Goal: Task Accomplishment & Management: Manage account settings

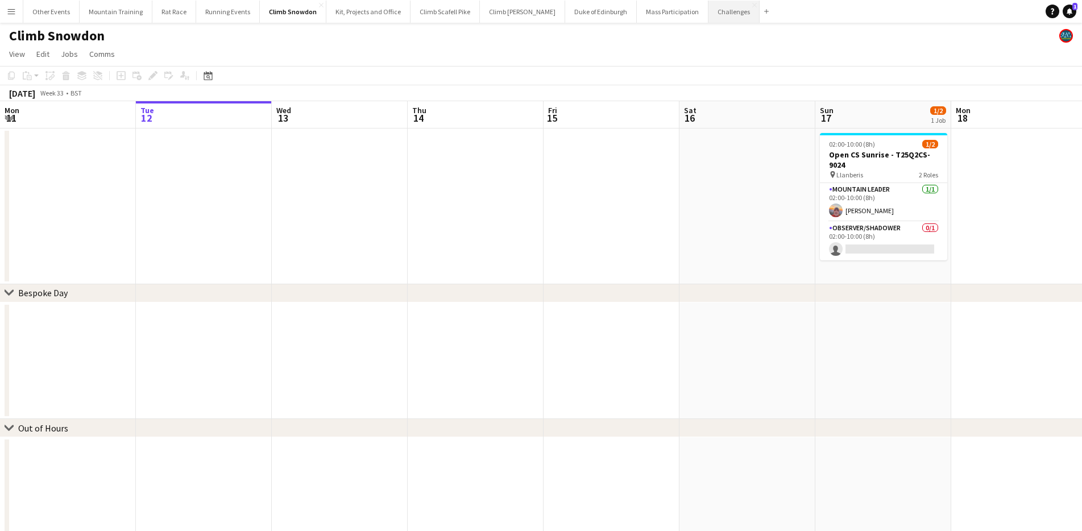
click at [709, 12] on button "Challenges Close" at bounding box center [734, 12] width 51 height 22
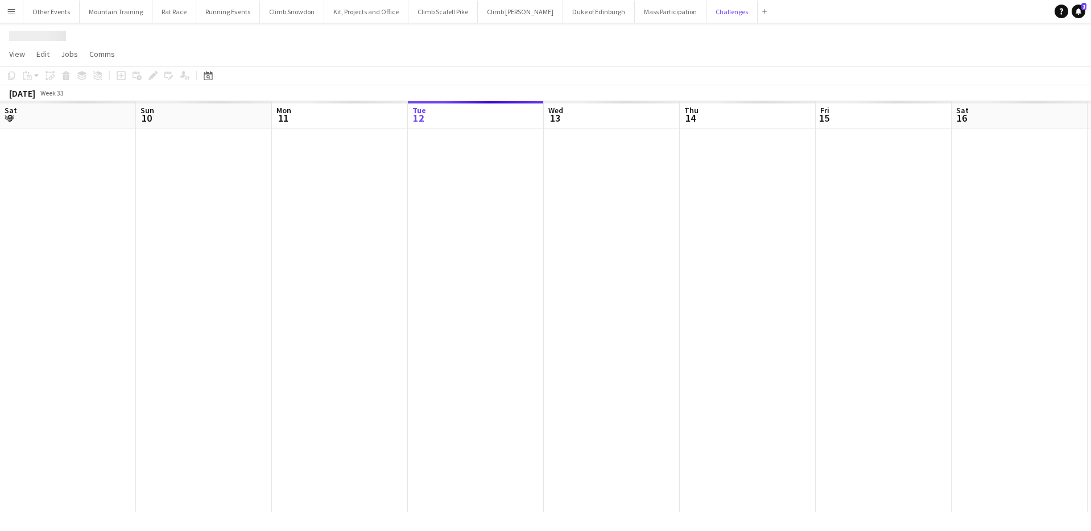
scroll to position [0, 272]
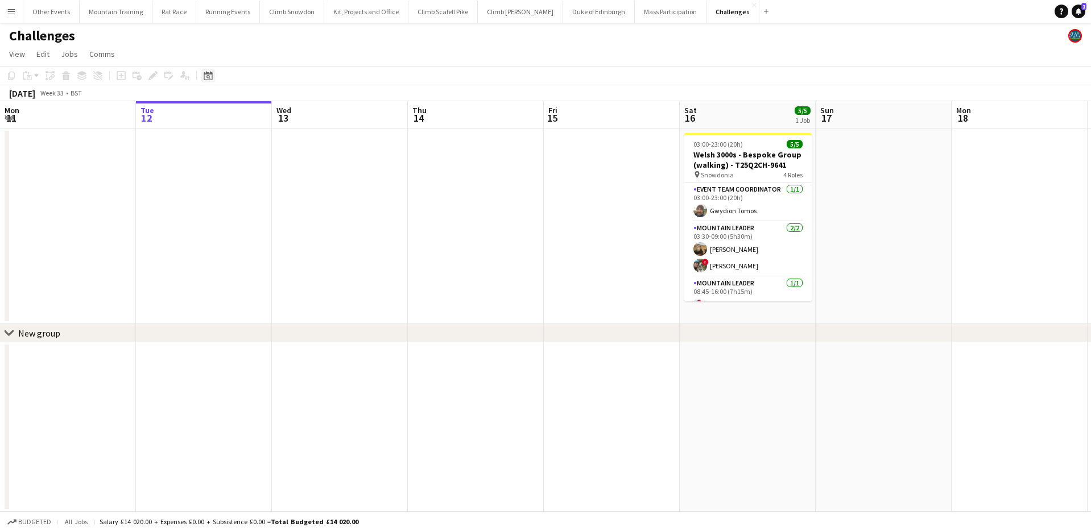
click at [205, 76] on icon "Date picker" at bounding box center [208, 75] width 9 height 9
click at [289, 117] on span "Next month" at bounding box center [300, 115] width 23 height 23
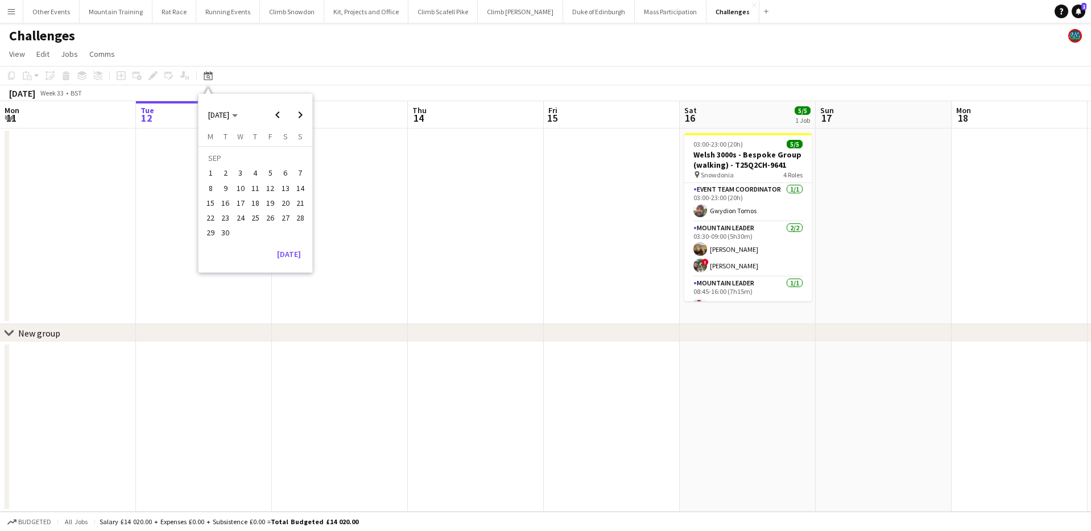
click at [287, 171] on span "6" at bounding box center [286, 174] width 14 height 14
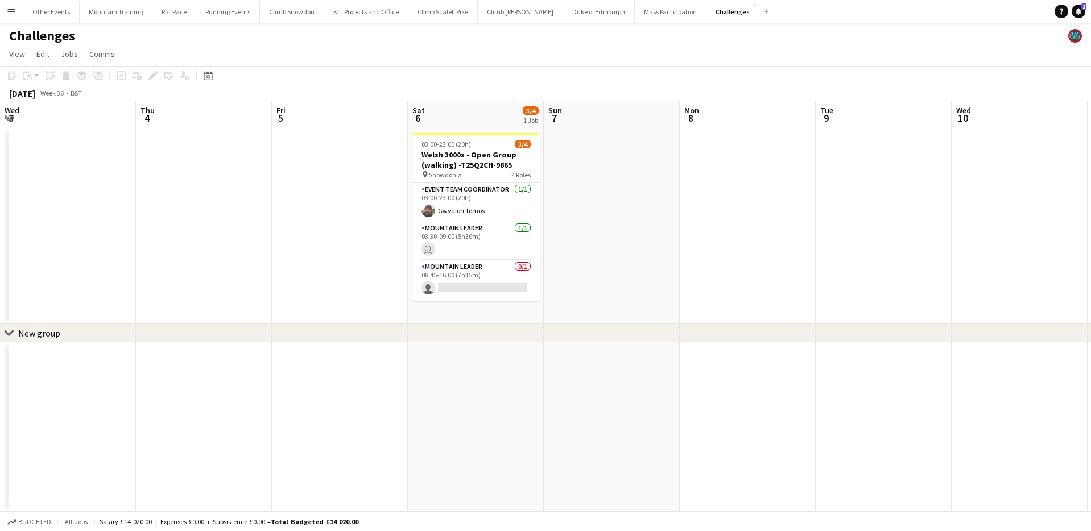
scroll to position [0, 391]
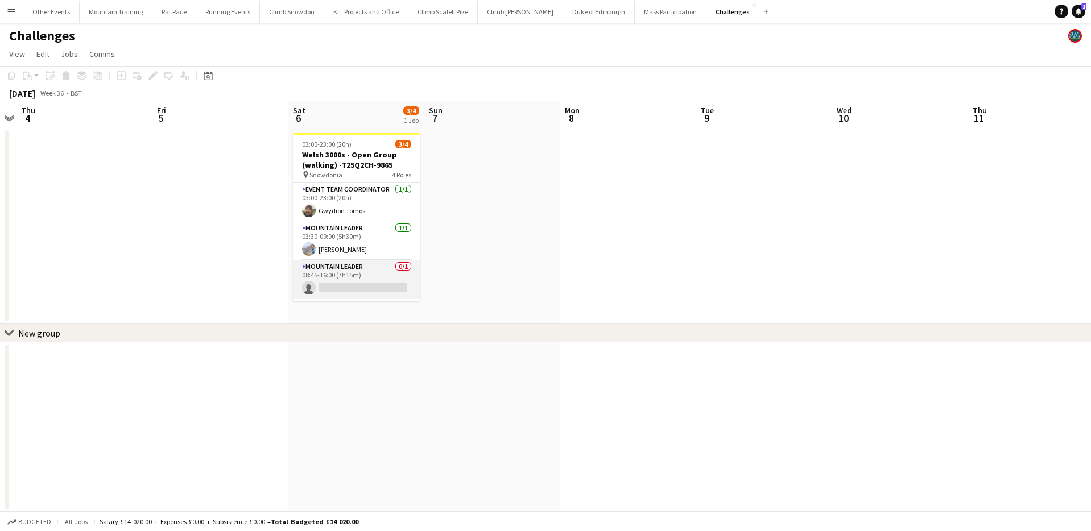
click at [376, 278] on app-card-role "Mountain Leader 0/1 08:45-16:00 (7h15m) single-neutral-actions" at bounding box center [356, 279] width 127 height 39
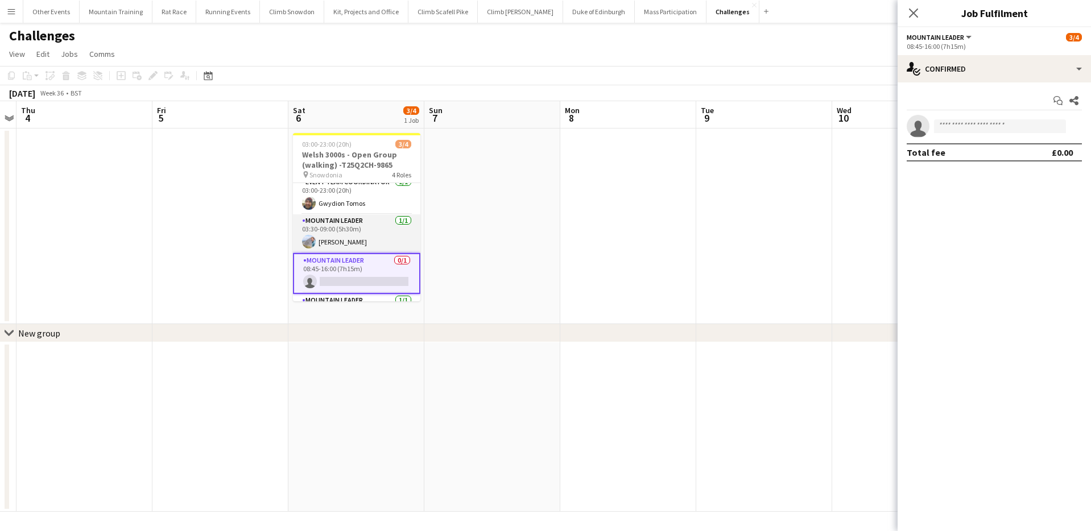
scroll to position [39, 0]
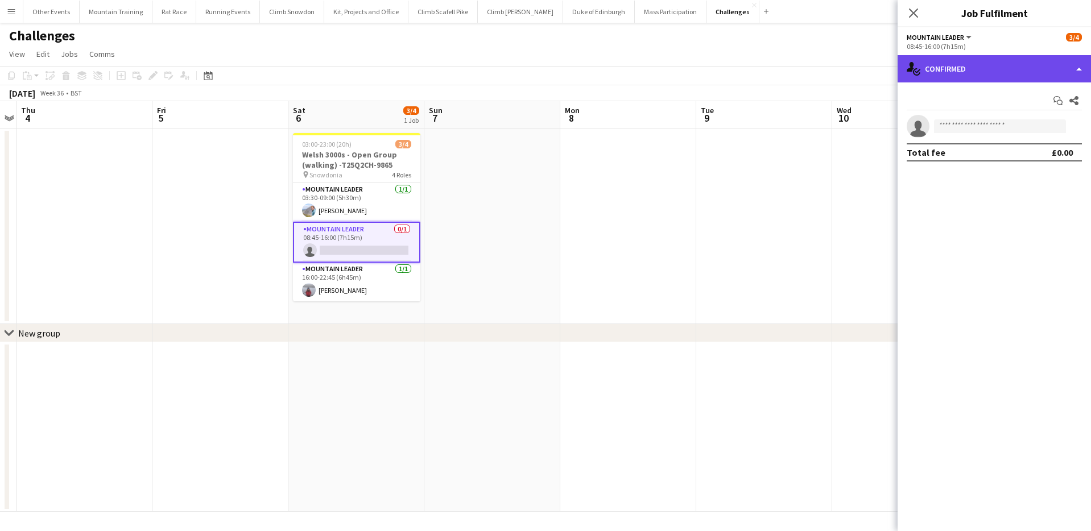
click at [1006, 62] on div "single-neutral-actions-check-2 Confirmed" at bounding box center [993, 68] width 193 height 27
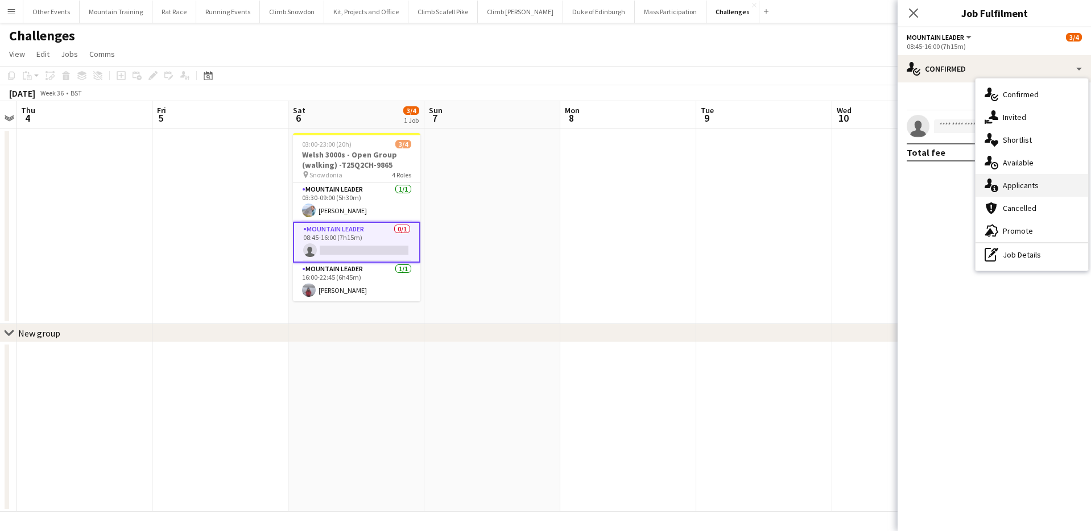
click at [1045, 185] on div "single-neutral-actions-information Applicants" at bounding box center [1031, 185] width 113 height 23
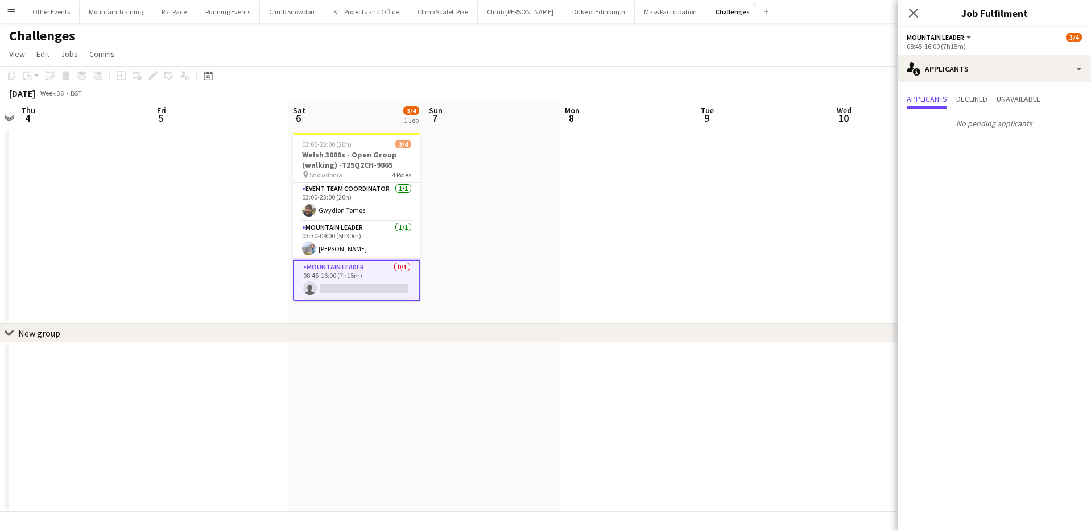
scroll to position [0, 0]
click at [274, 13] on button "Climb Snowdon Close" at bounding box center [292, 12] width 64 height 22
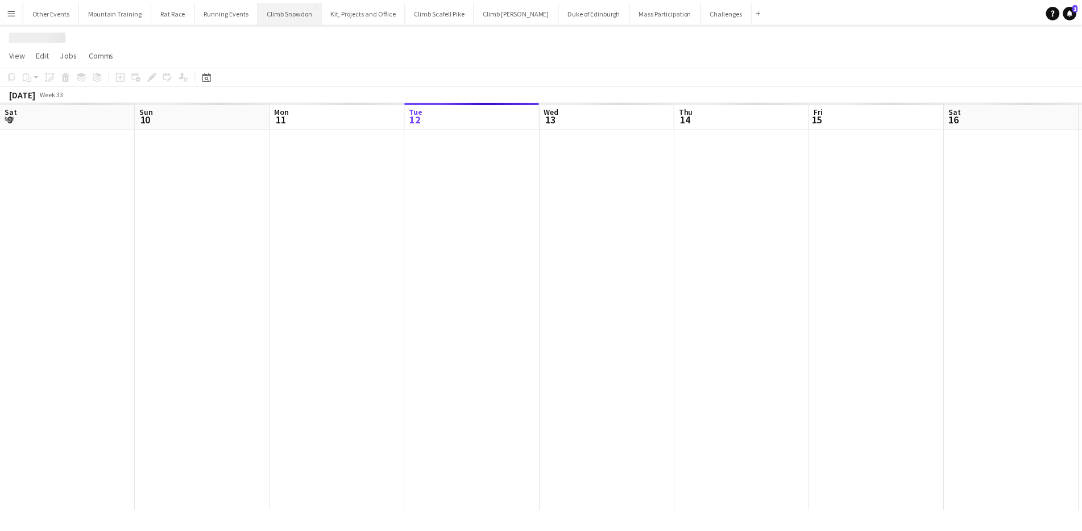
scroll to position [0, 272]
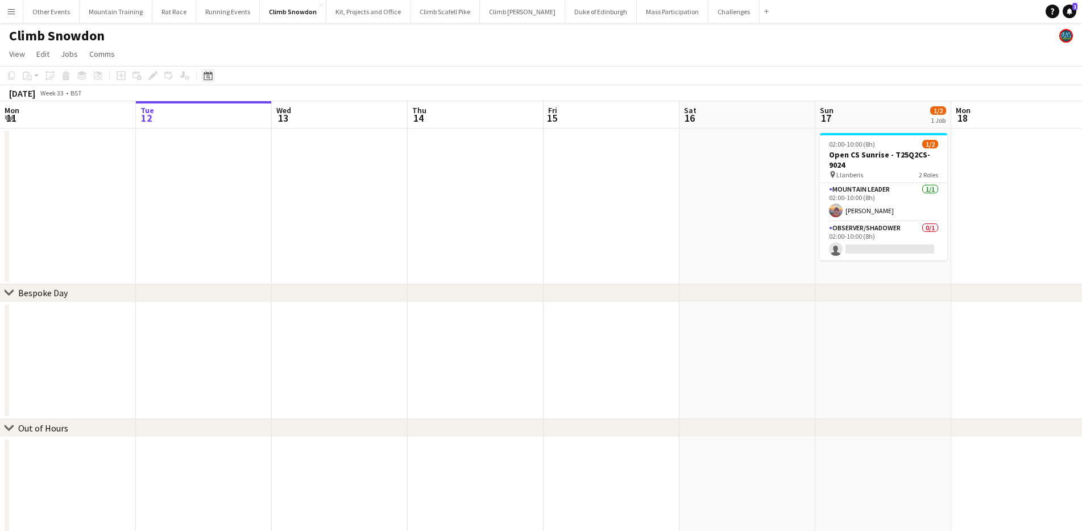
click at [208, 72] on icon "Date picker" at bounding box center [208, 75] width 9 height 9
click at [292, 115] on span "Next month" at bounding box center [300, 115] width 23 height 23
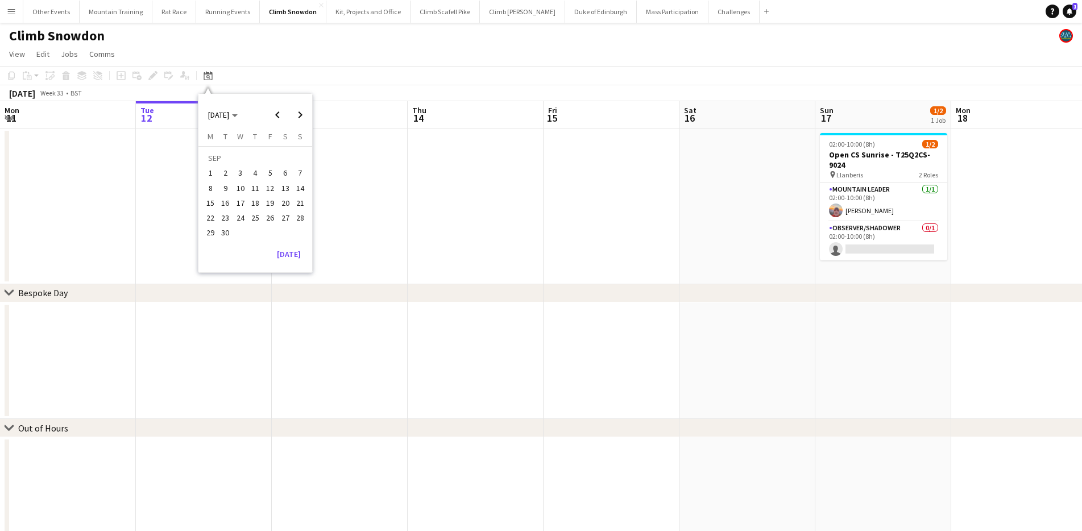
click at [258, 206] on span "18" at bounding box center [256, 203] width 14 height 14
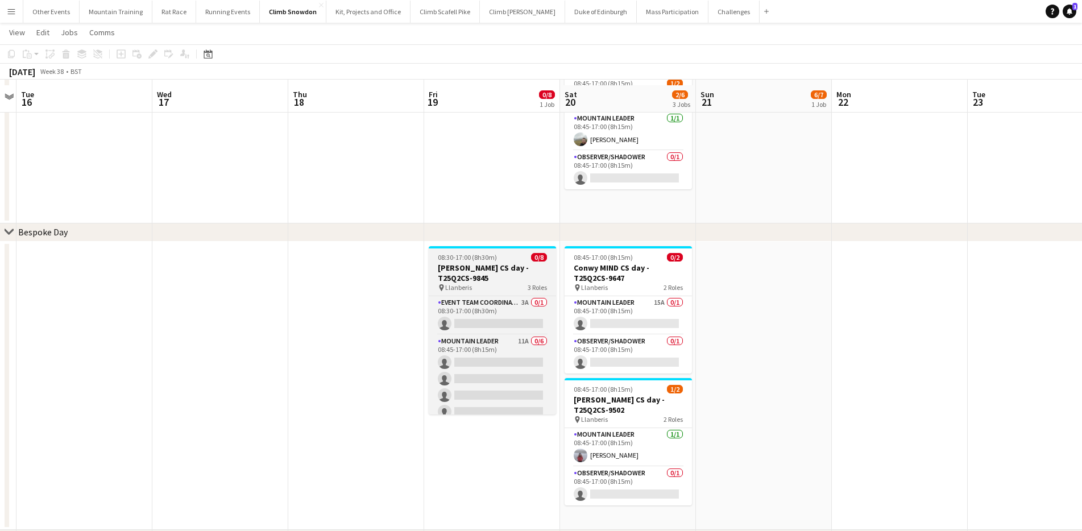
scroll to position [66, 0]
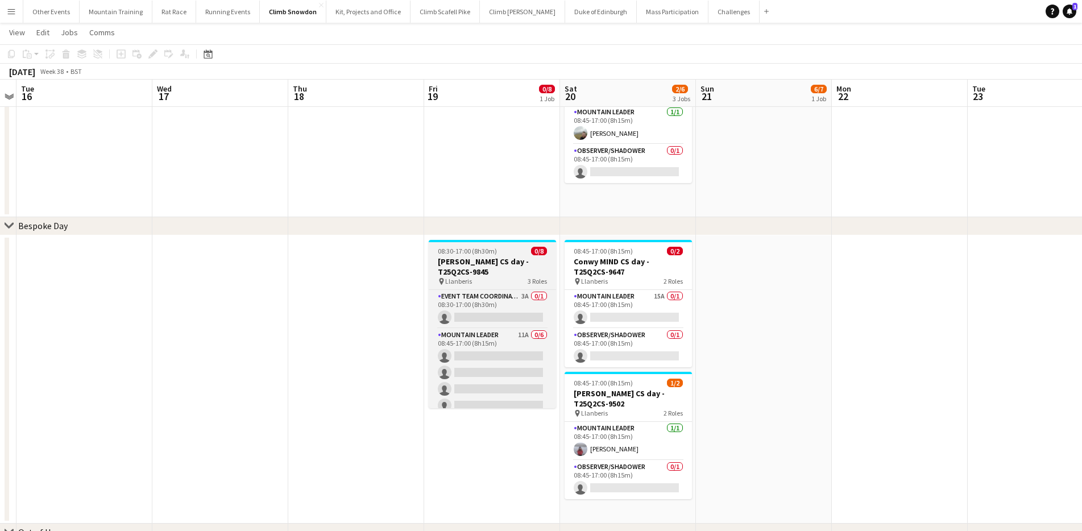
click at [521, 260] on h3 "[PERSON_NAME] CS day - T25Q2CS-9845" at bounding box center [492, 266] width 127 height 20
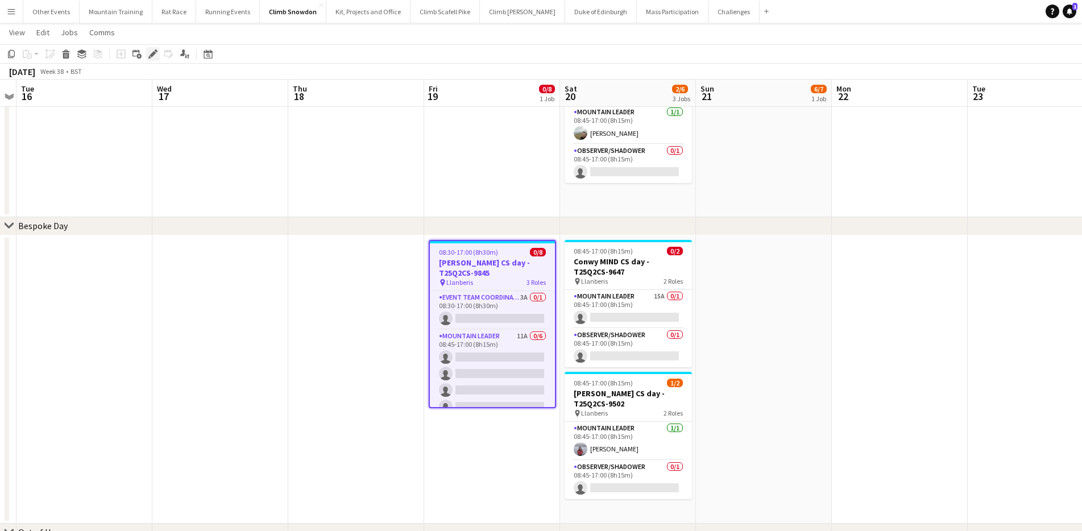
click at [156, 53] on icon "Edit" at bounding box center [152, 53] width 9 height 9
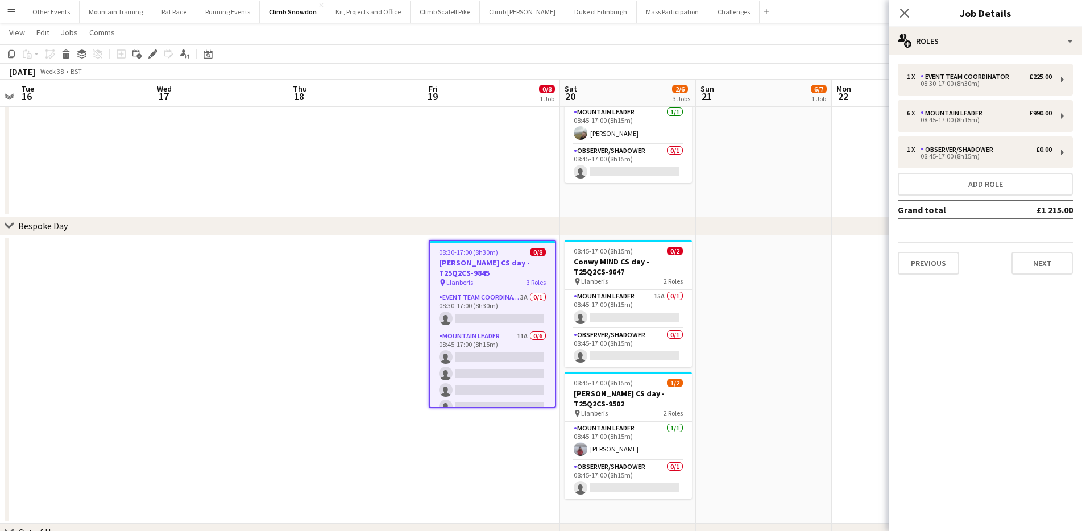
click at [396, 270] on app-date-cell at bounding box center [356, 379] width 136 height 288
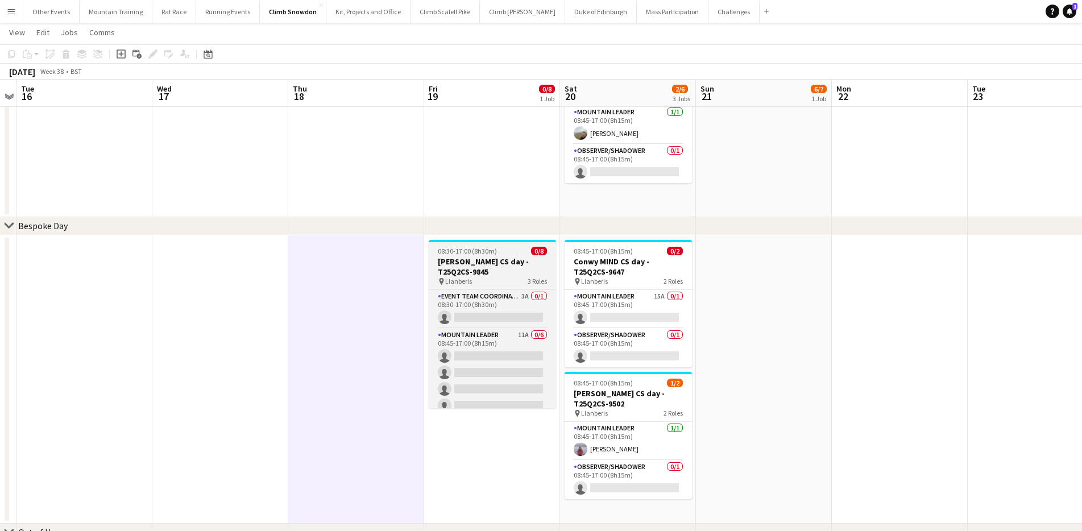
click at [496, 249] on div "08:30-17:00 (8h30m) 0/8" at bounding box center [492, 251] width 127 height 9
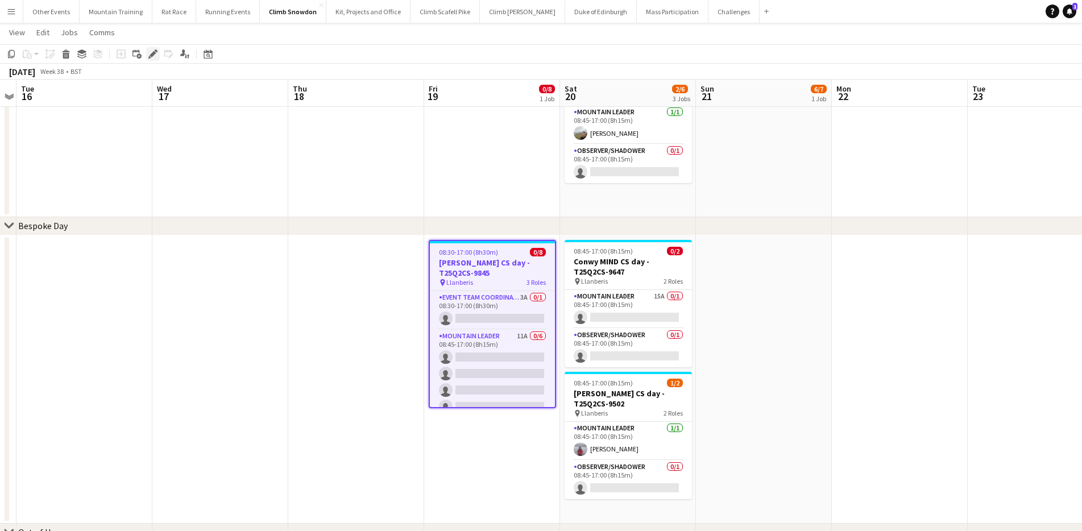
click at [155, 53] on icon "Edit" at bounding box center [152, 53] width 9 height 9
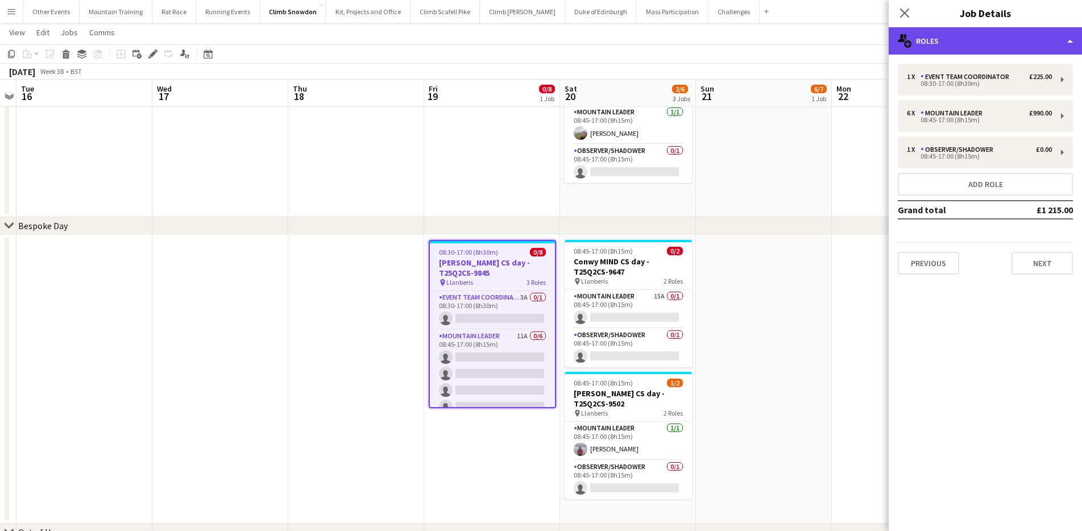
click at [949, 43] on div "multiple-users-add Roles" at bounding box center [985, 40] width 193 height 27
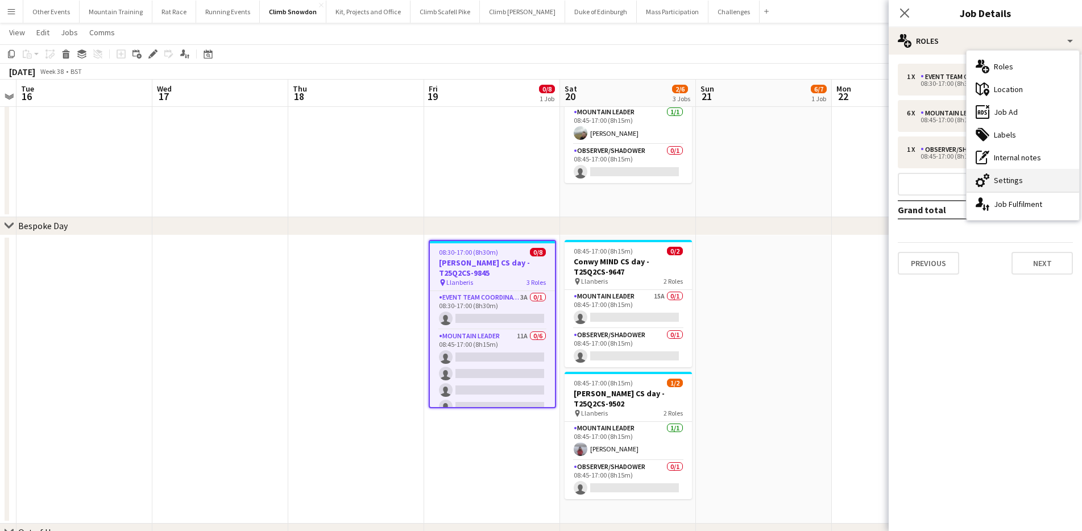
click at [1027, 185] on div "cog-double-3 Settings" at bounding box center [1023, 180] width 113 height 23
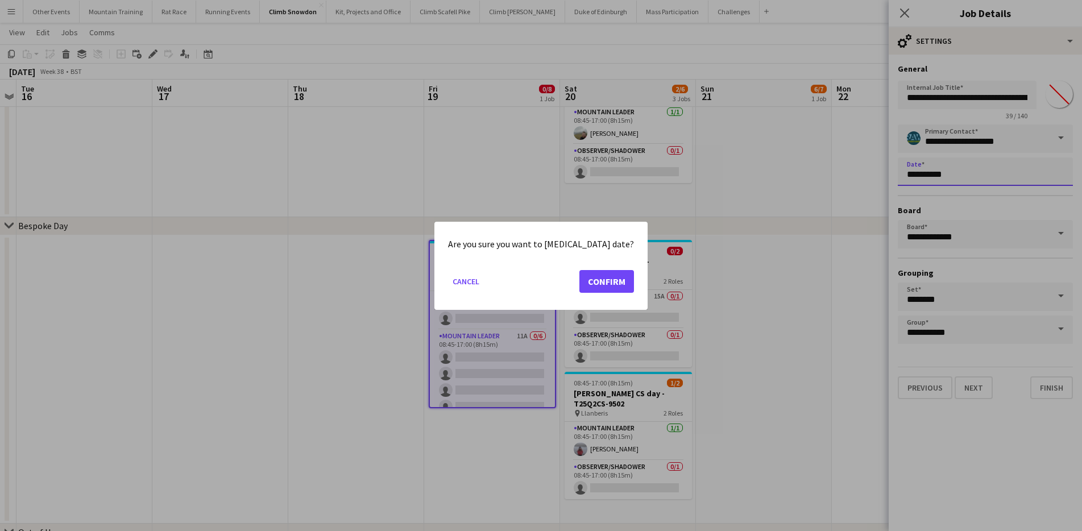
scroll to position [0, 0]
click at [976, 180] on body "Menu Boards Boards Boards All jobs Status Workforce Workforce My Workforce Recr…" at bounding box center [541, 382] width 1082 height 896
click at [600, 278] on button "Confirm" at bounding box center [607, 281] width 55 height 23
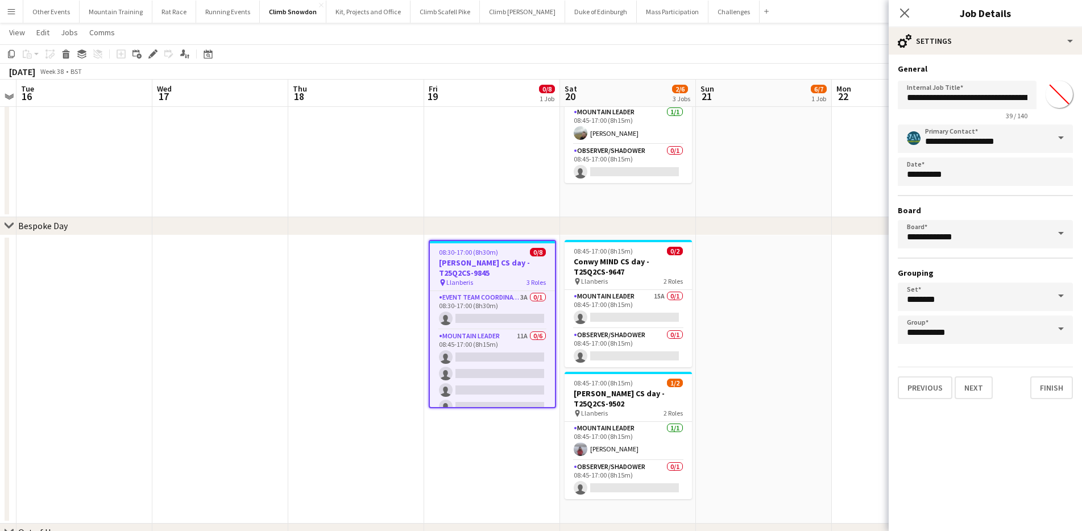
scroll to position [66, 0]
click at [976, 325] on span "18" at bounding box center [982, 328] width 20 height 20
type input "**********"
click at [1056, 390] on button "Finish" at bounding box center [1052, 387] width 43 height 23
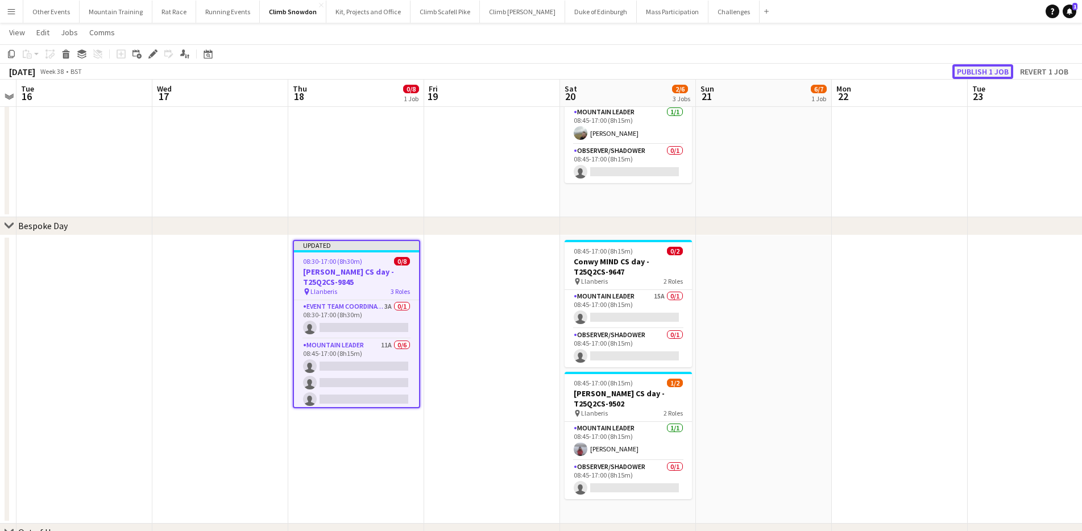
click at [996, 71] on button "Publish 1 job" at bounding box center [983, 71] width 61 height 15
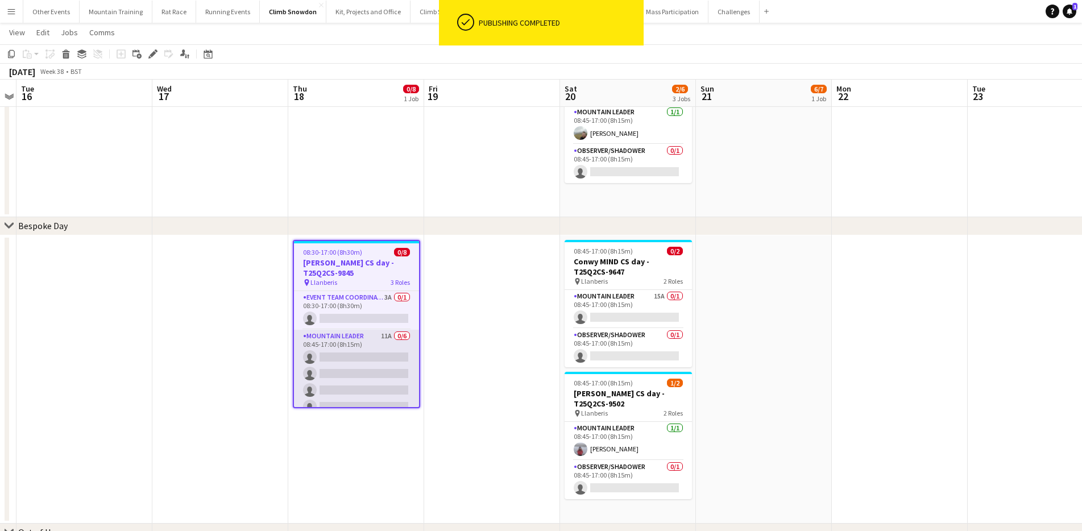
click at [363, 369] on app-card-role "Mountain Leader 11A 0/6 08:45-17:00 (8h15m) single-neutral-actions single-neutr…" at bounding box center [356, 390] width 125 height 121
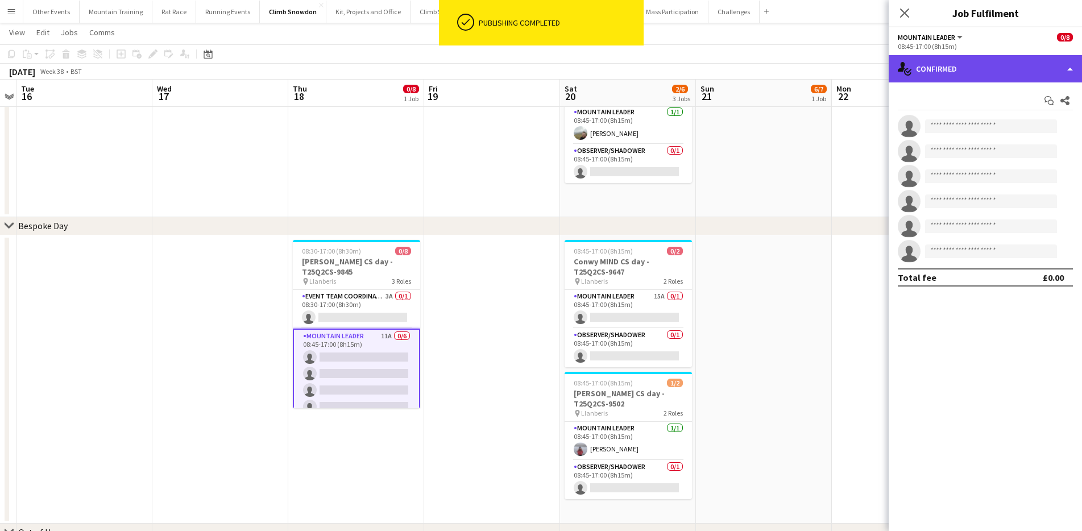
click at [1023, 65] on div "single-neutral-actions-check-2 Confirmed" at bounding box center [985, 68] width 193 height 27
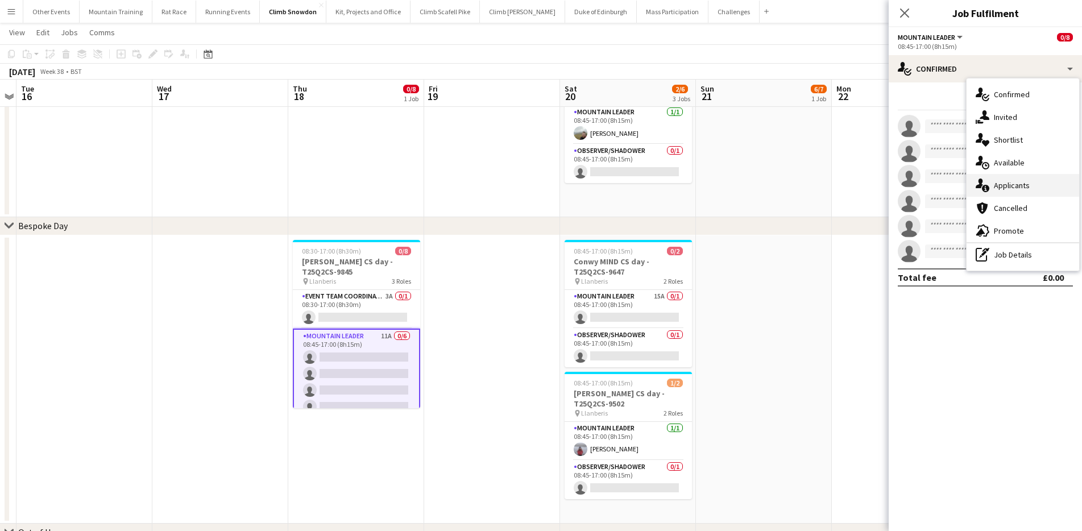
click at [1027, 179] on div "single-neutral-actions-information Applicants" at bounding box center [1023, 185] width 113 height 23
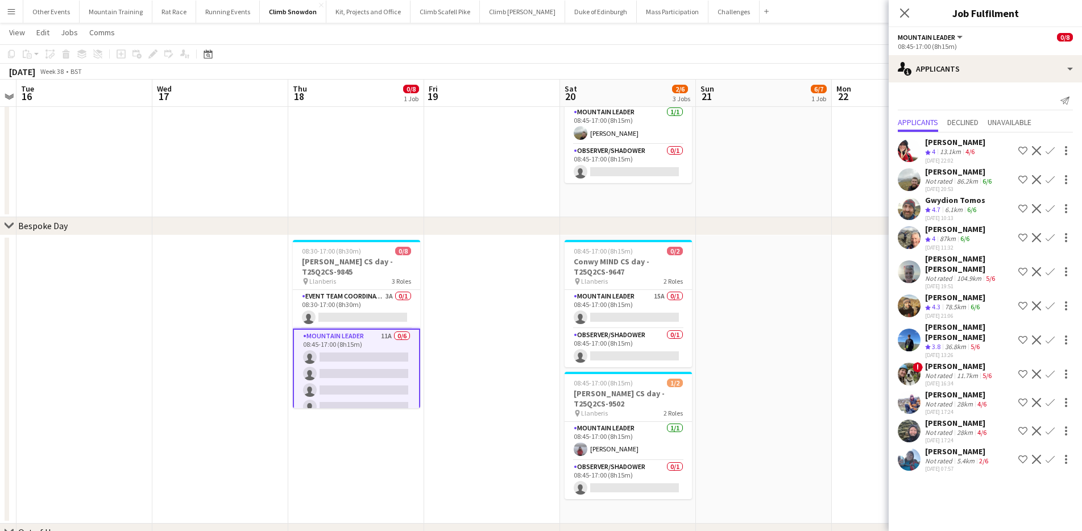
click at [1049, 301] on app-icon "Confirm" at bounding box center [1050, 305] width 9 height 9
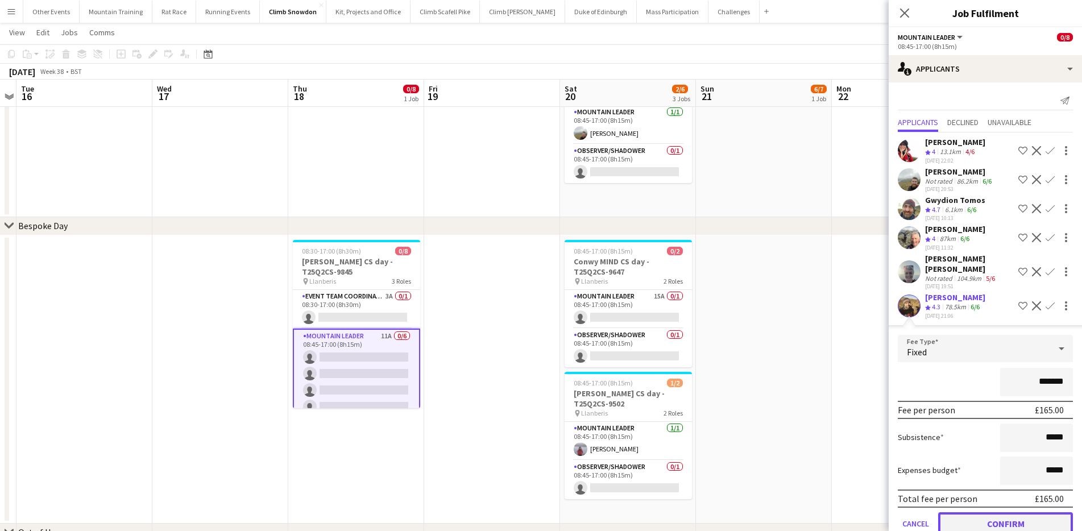
click at [1000, 512] on button "Confirm" at bounding box center [1005, 523] width 135 height 23
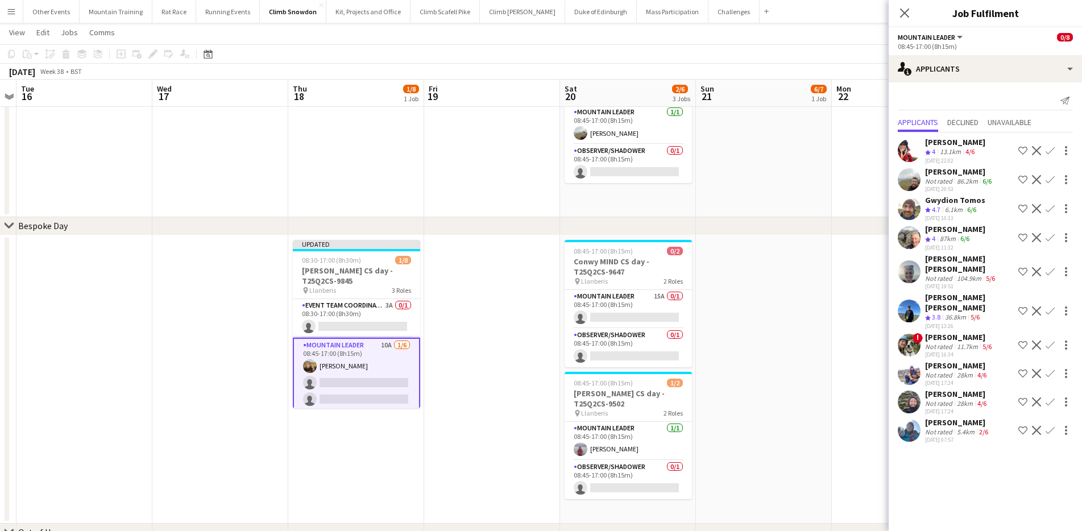
click at [789, 67] on div "[DATE] Week 38 • BST Publish 1 job Revert 1 job" at bounding box center [541, 72] width 1082 height 16
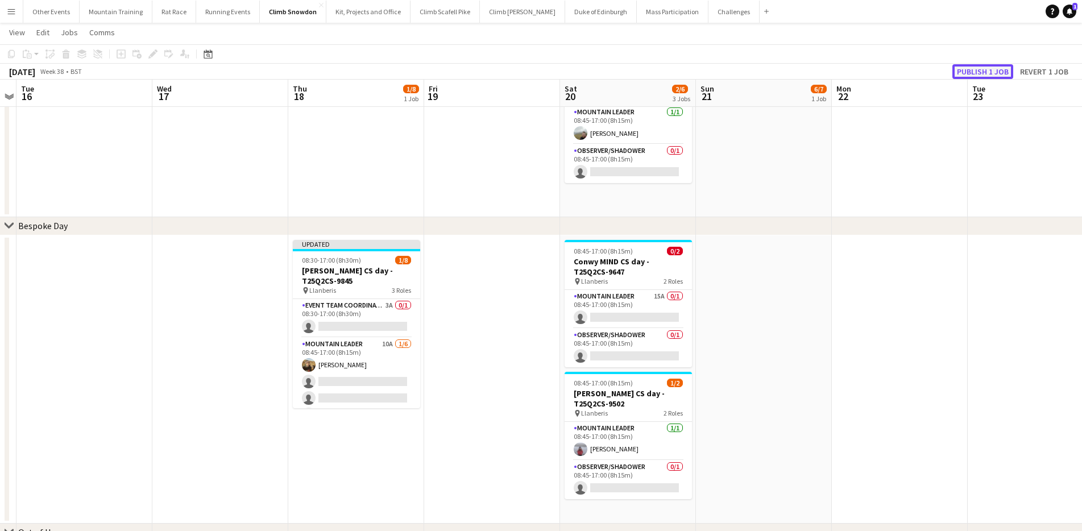
click at [990, 74] on button "Publish 1 job" at bounding box center [983, 71] width 61 height 15
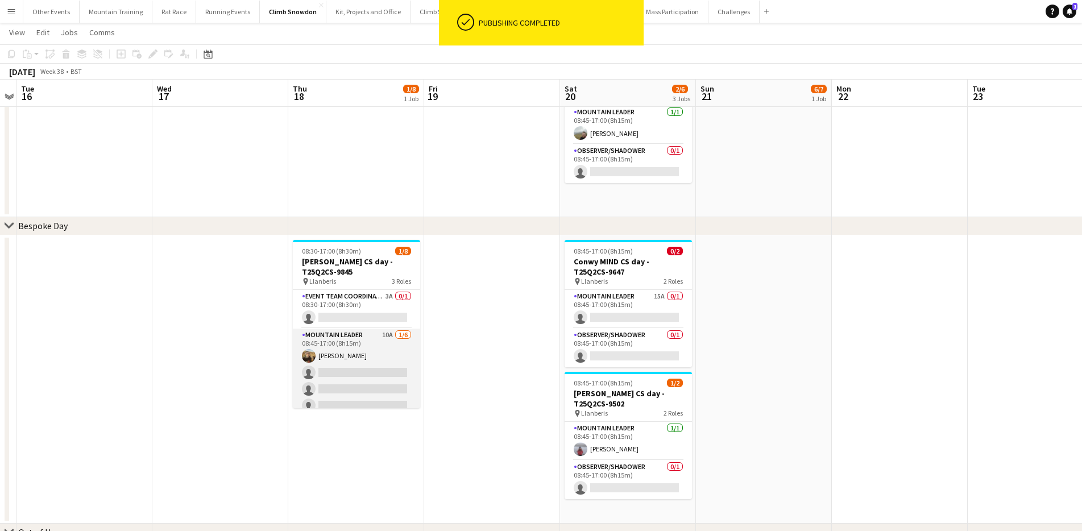
click at [358, 363] on app-card-role "Mountain Leader 10A [DATE] 08:45-17:00 (8h15m) [PERSON_NAME] single-neutral-act…" at bounding box center [356, 389] width 127 height 121
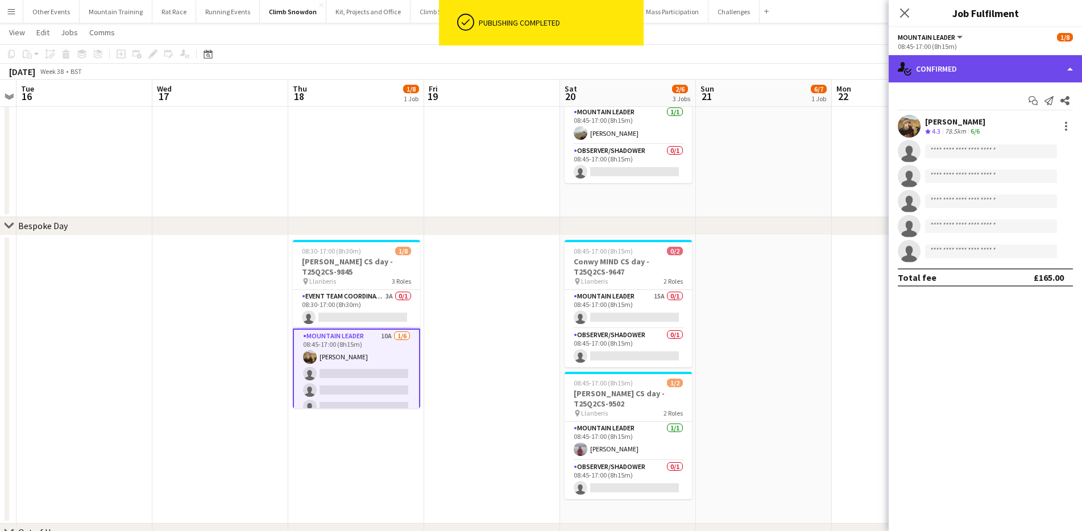
click at [1000, 56] on div "single-neutral-actions-check-2 Confirmed" at bounding box center [985, 68] width 193 height 27
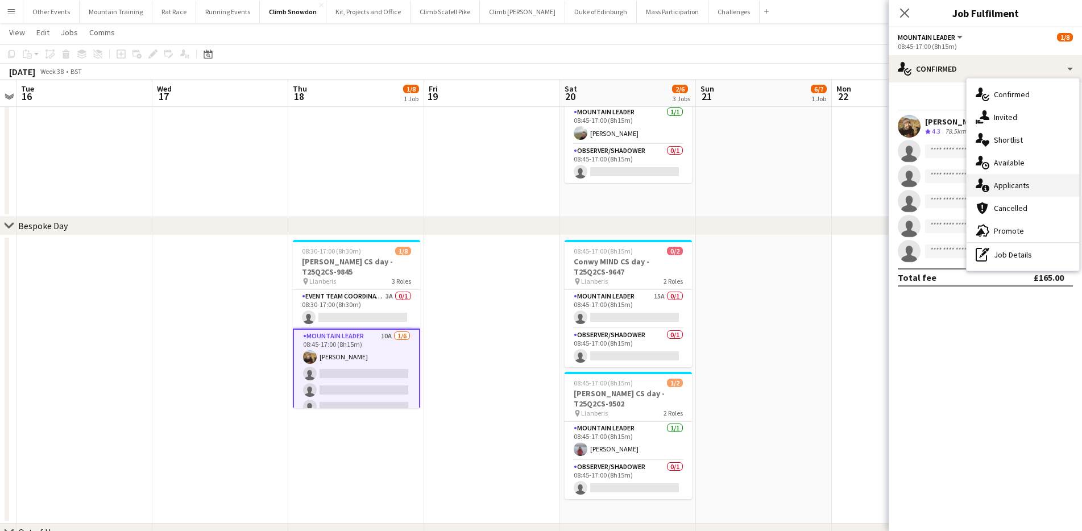
click at [1026, 181] on div "single-neutral-actions-information Applicants" at bounding box center [1023, 185] width 113 height 23
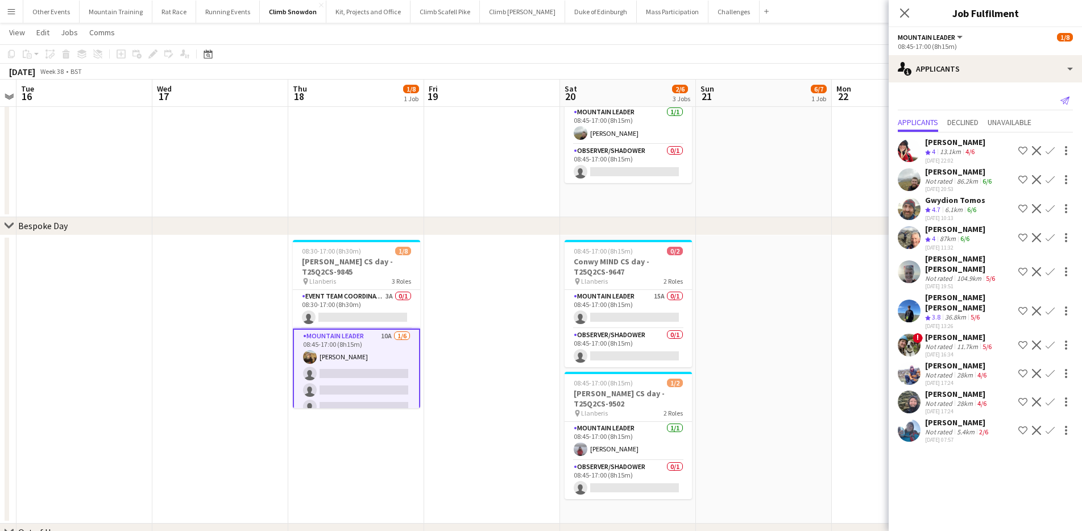
click at [1067, 101] on icon "Send notification" at bounding box center [1065, 100] width 9 height 9
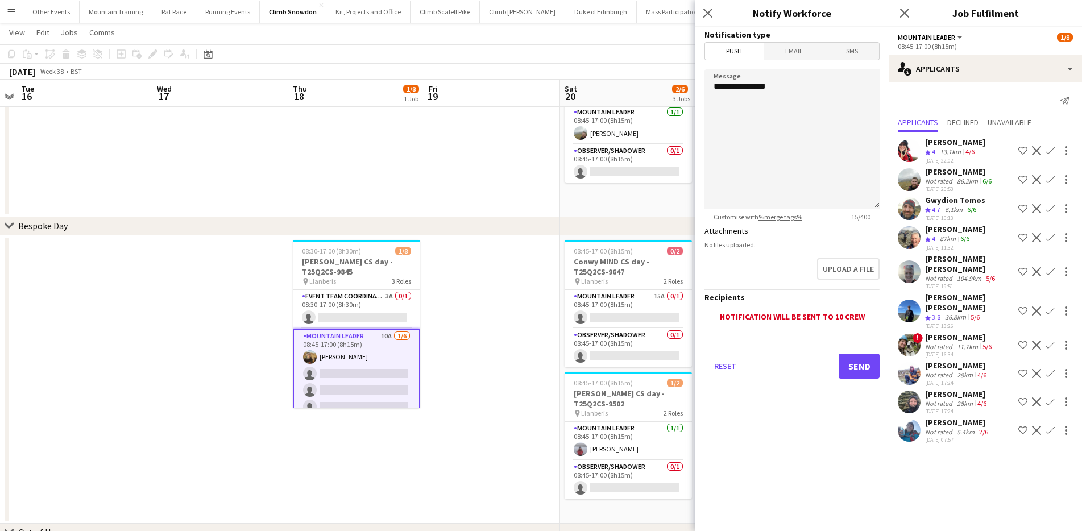
click at [805, 57] on span "Email" at bounding box center [794, 51] width 60 height 17
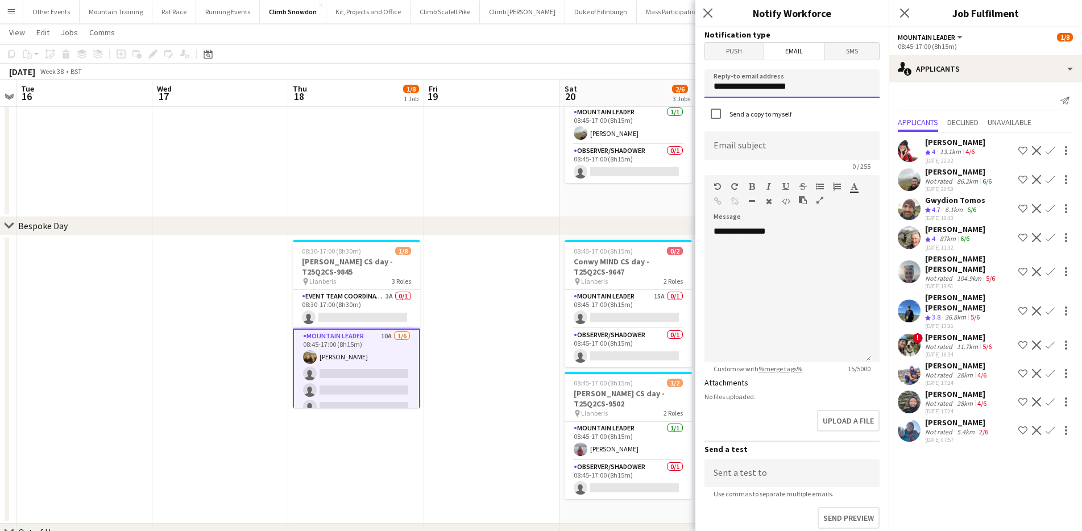
click at [773, 89] on input "**********" at bounding box center [792, 83] width 175 height 28
type input "**********"
click at [764, 140] on input at bounding box center [792, 145] width 175 height 28
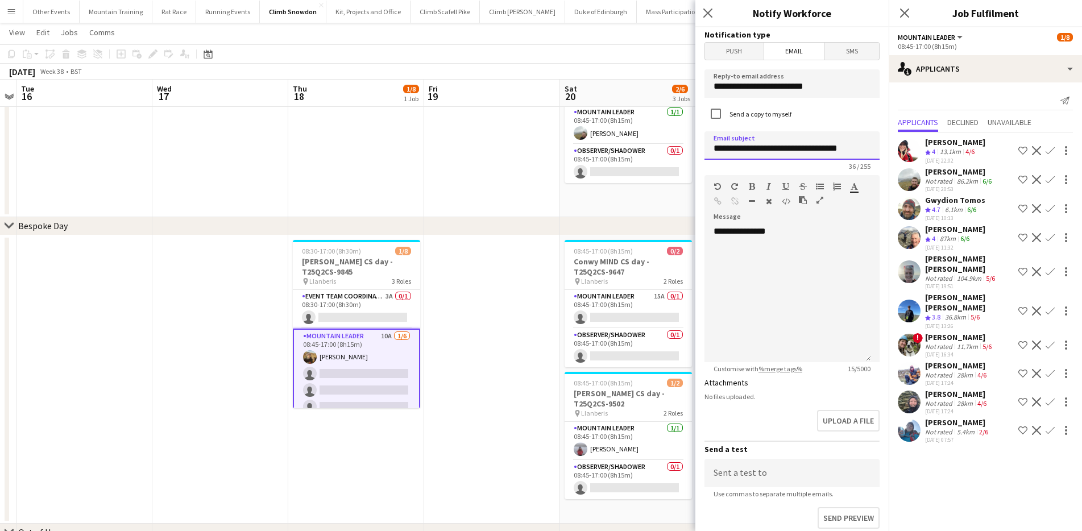
click at [749, 151] on input "**********" at bounding box center [792, 145] width 175 height 28
drag, startPoint x: 849, startPoint y: 155, endPoint x: 900, endPoint y: 153, distance: 51.2
click at [900, 153] on body "Menu Boards Boards Boards All jobs Status Workforce Workforce My Workforce Recr…" at bounding box center [541, 382] width 1082 height 896
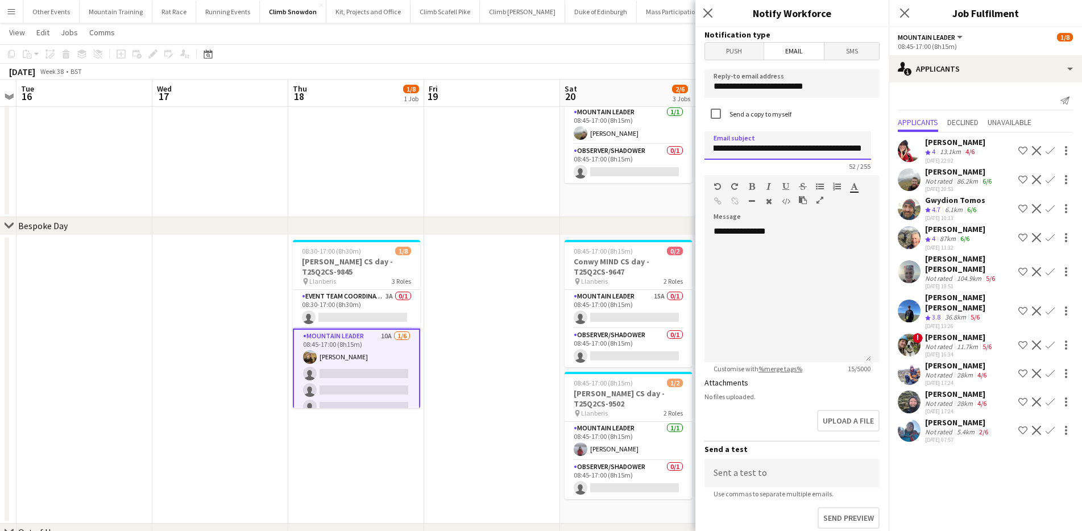
click at [857, 152] on input "**********" at bounding box center [788, 145] width 167 height 28
click at [827, 149] on input "**********" at bounding box center [788, 145] width 167 height 28
type input "**********"
click at [830, 283] on div "**********" at bounding box center [788, 294] width 167 height 136
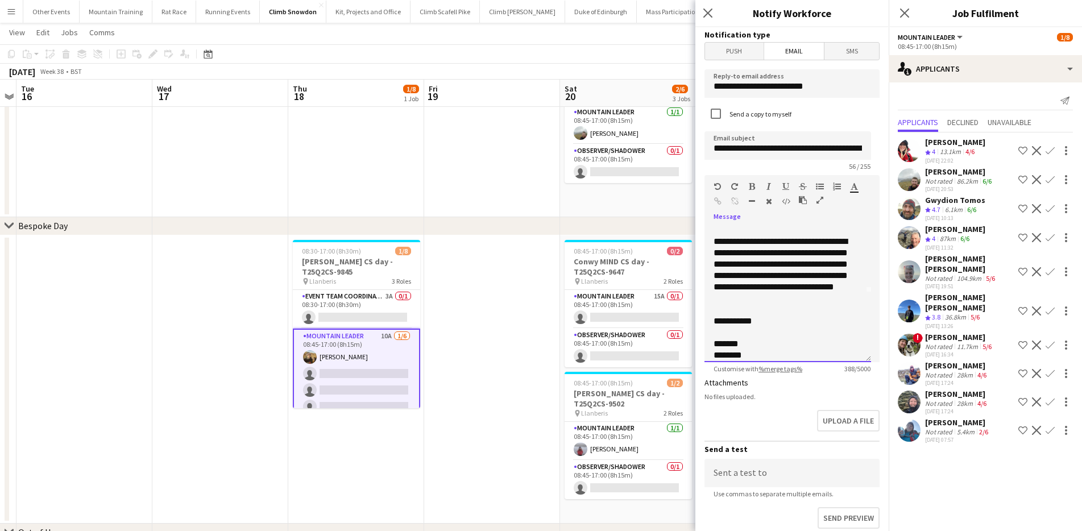
scroll to position [81, 0]
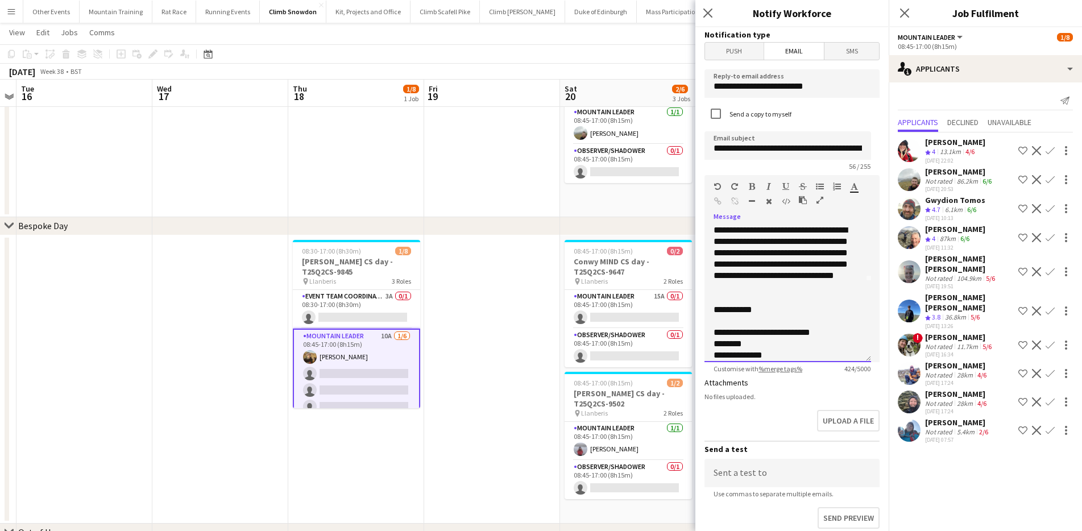
click at [762, 285] on div "**********" at bounding box center [784, 259] width 140 height 68
click at [769, 287] on div "**********" at bounding box center [784, 265] width 140 height 80
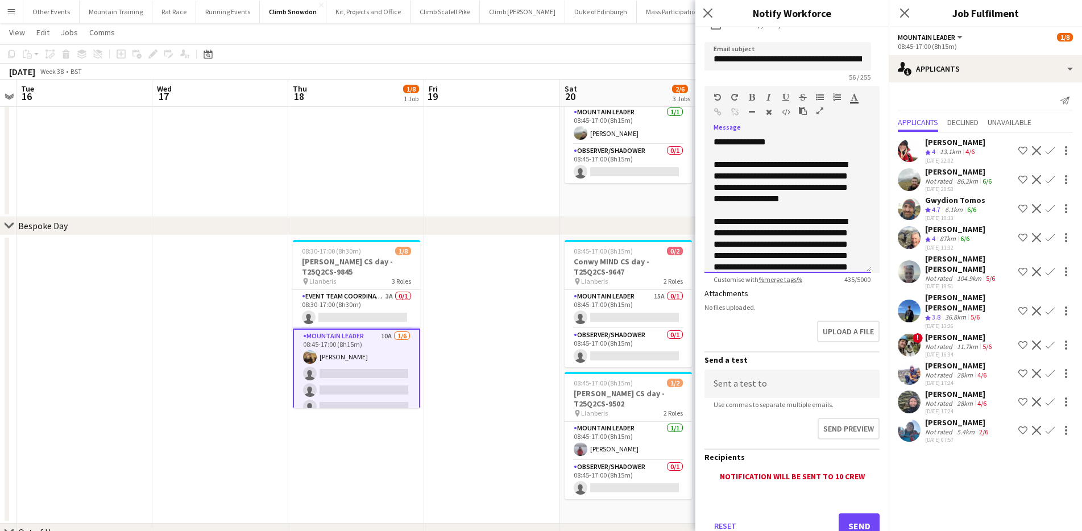
scroll to position [129, 0]
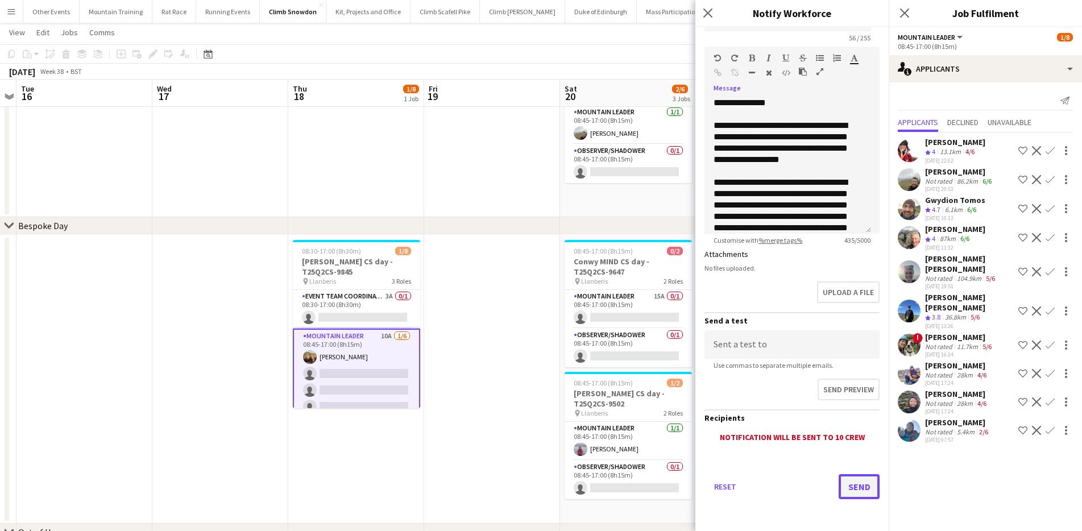
click at [855, 486] on button "Send" at bounding box center [859, 486] width 41 height 25
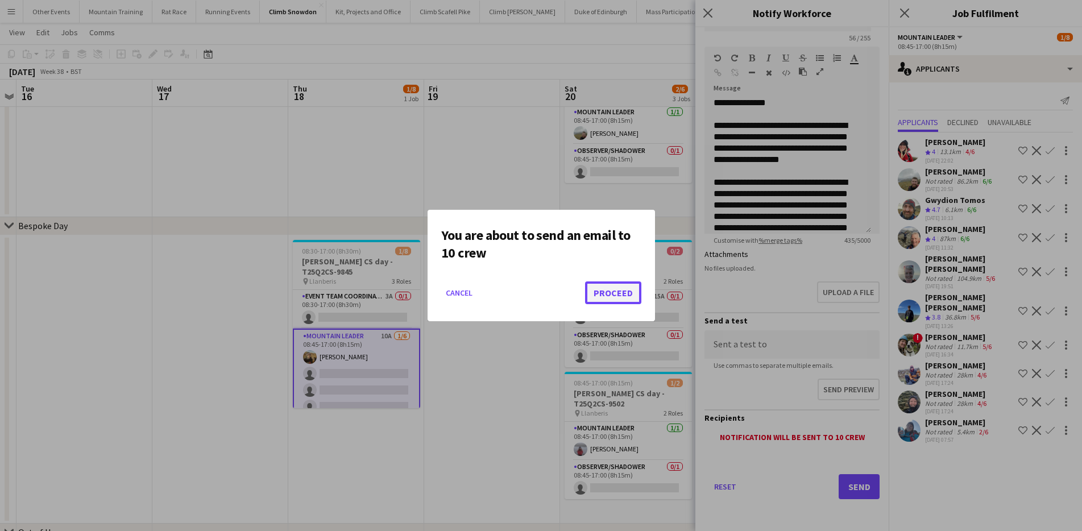
click at [631, 293] on button "Proceed" at bounding box center [613, 293] width 56 height 23
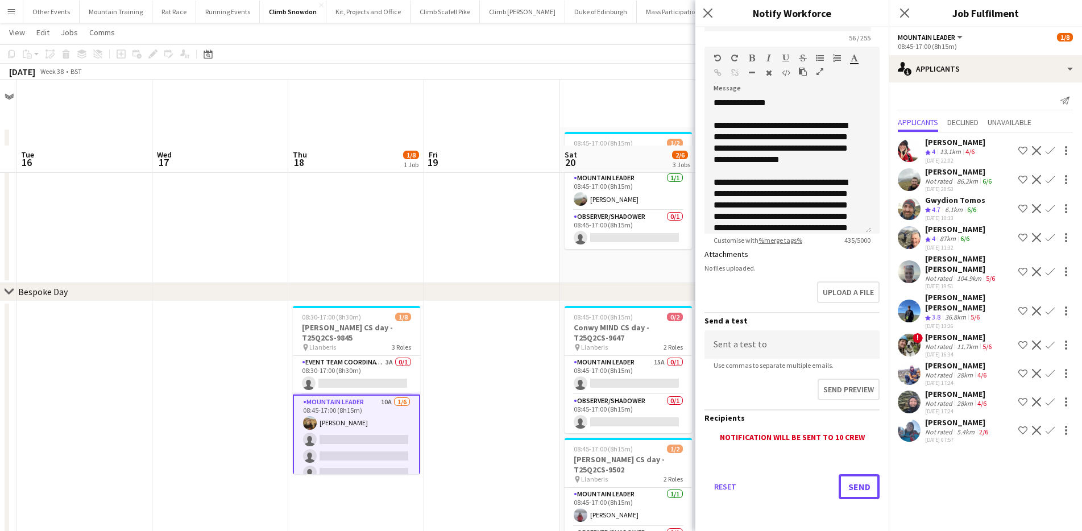
scroll to position [66, 0]
